Goal: Check status

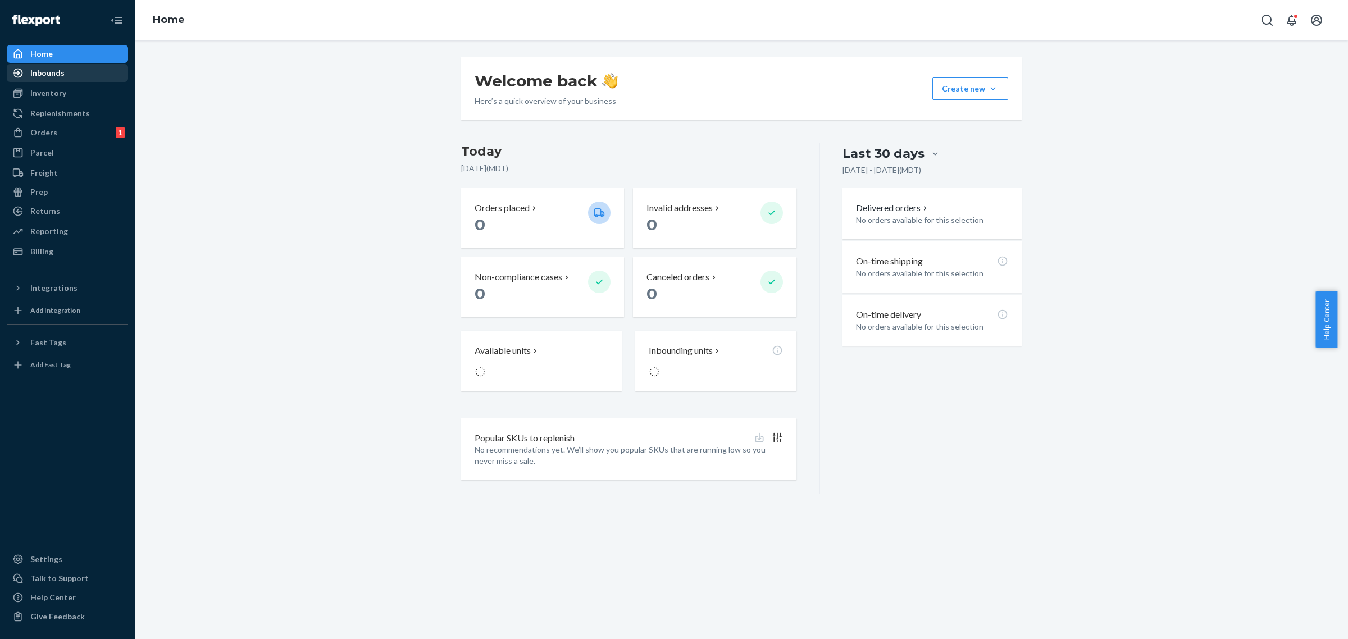
click at [63, 77] on div "Inbounds" at bounding box center [67, 73] width 119 height 16
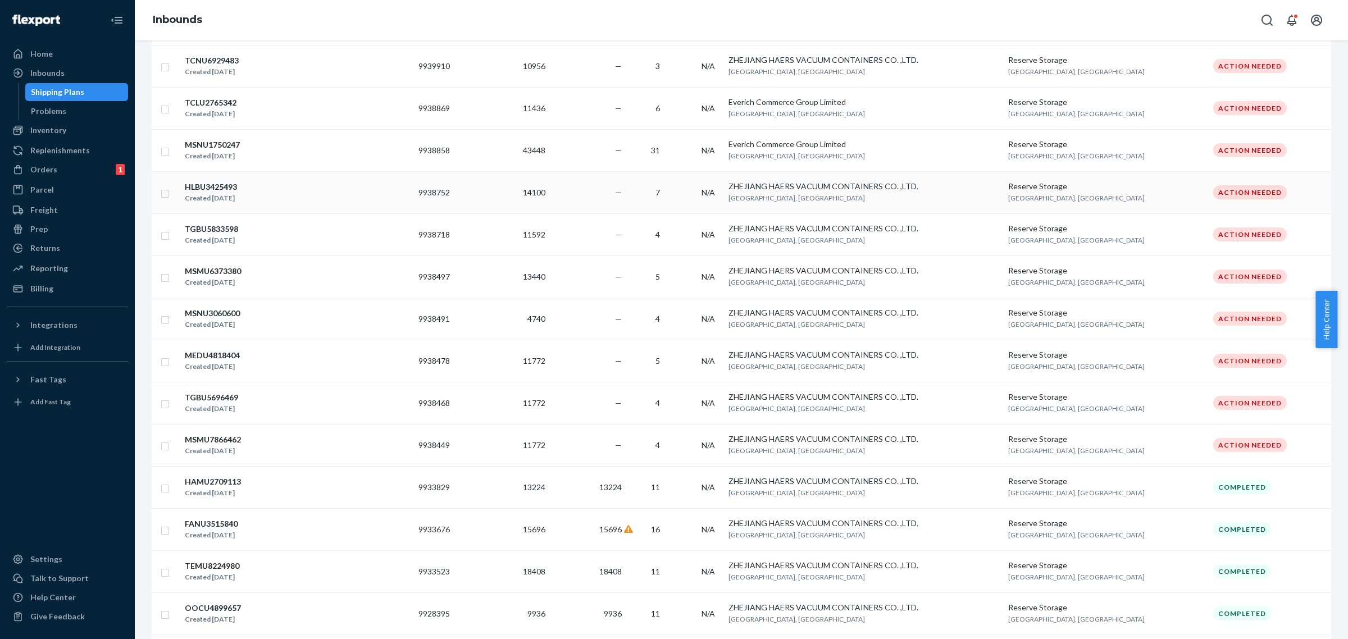
scroll to position [491, 0]
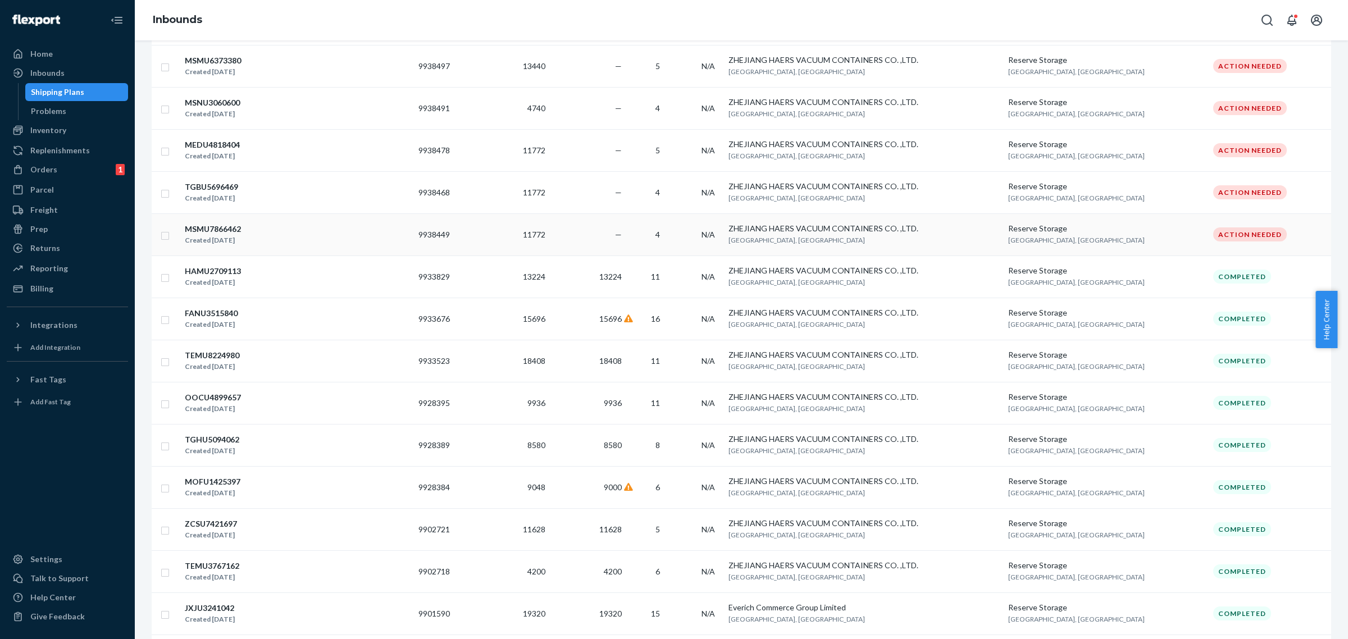
click at [326, 246] on div "MSMU7866462 Created [DATE]" at bounding box center [296, 235] width 225 height 24
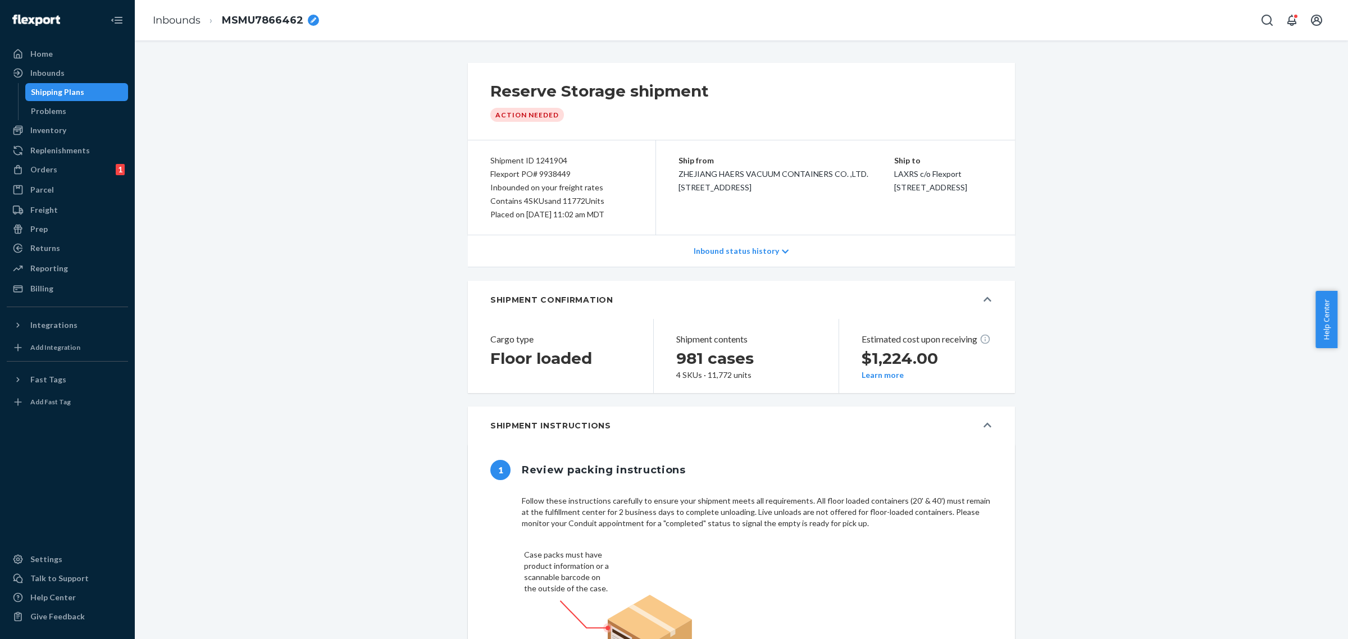
click at [233, 23] on span "MSMU7866462" at bounding box center [262, 20] width 81 height 15
